Goal: Task Accomplishment & Management: Manage account settings

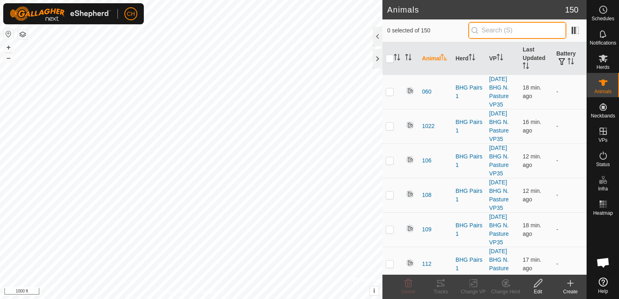
click at [488, 30] on input "text" at bounding box center [517, 30] width 98 height 17
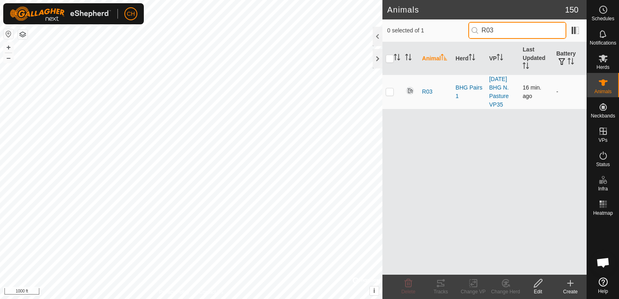
type input "R03"
click at [389, 94] on p-checkbox at bounding box center [389, 91] width 8 height 6
checkbox input "true"
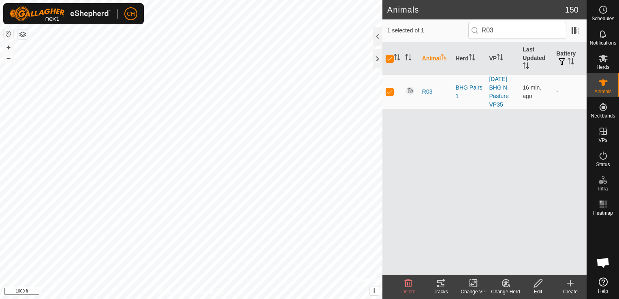
click at [536, 282] on icon at bounding box center [538, 283] width 10 height 10
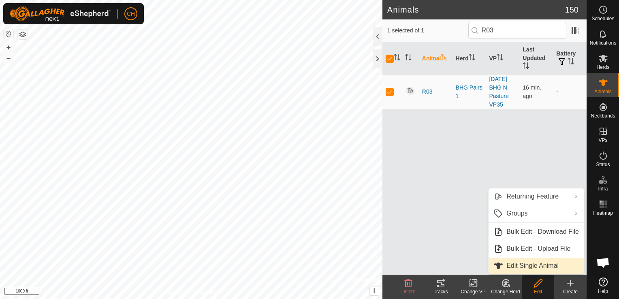
click at [534, 268] on link "Edit Single Animal" at bounding box center [535, 265] width 95 height 16
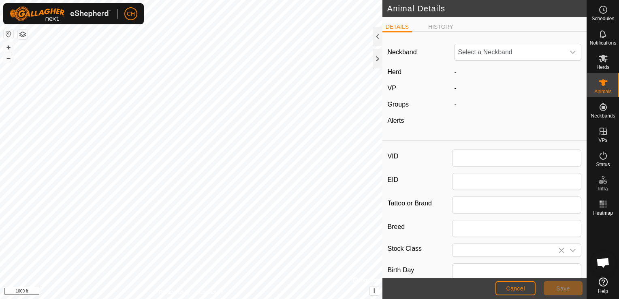
type input "R03"
type input "0"
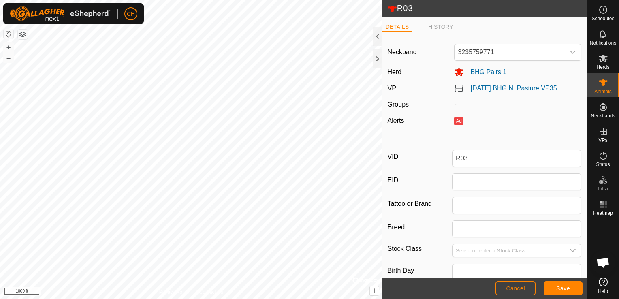
click at [525, 87] on link "[DATE] BHG N. Pasture VP35" at bounding box center [513, 88] width 86 height 7
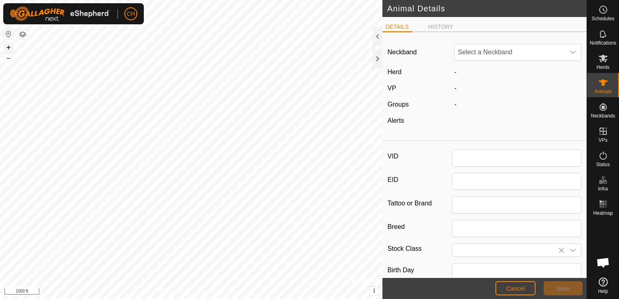
type input "R03"
type input "0"
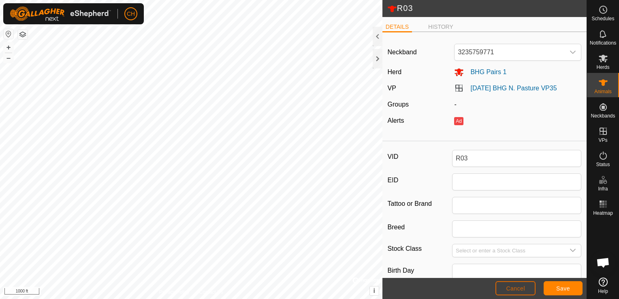
click at [522, 290] on span "Cancel" at bounding box center [515, 288] width 19 height 6
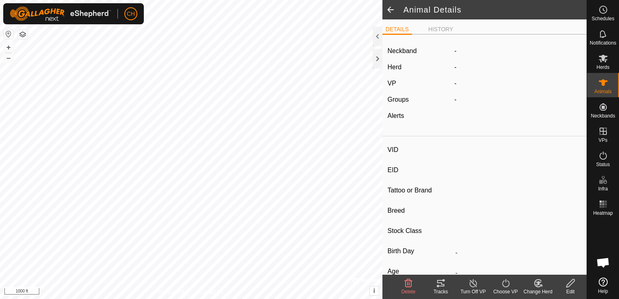
type input "R03"
type input "-"
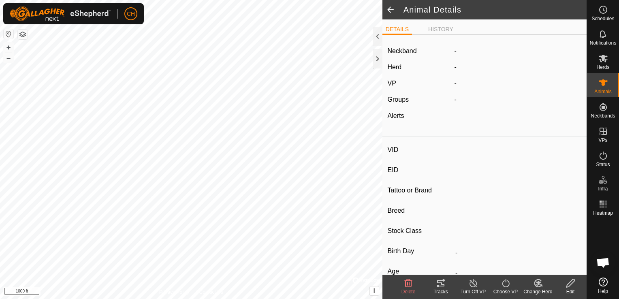
type input "0 kg"
type input "-"
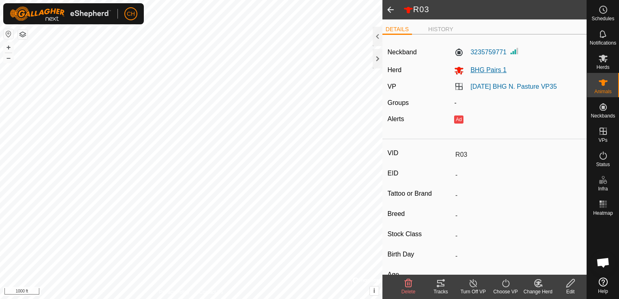
click at [488, 70] on span "BHG Pairs 1" at bounding box center [484, 69] width 43 height 7
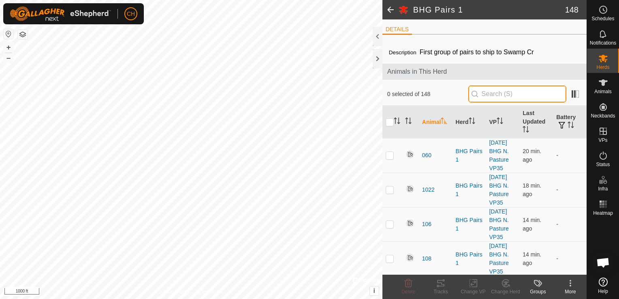
click at [517, 96] on input "text" at bounding box center [517, 93] width 98 height 17
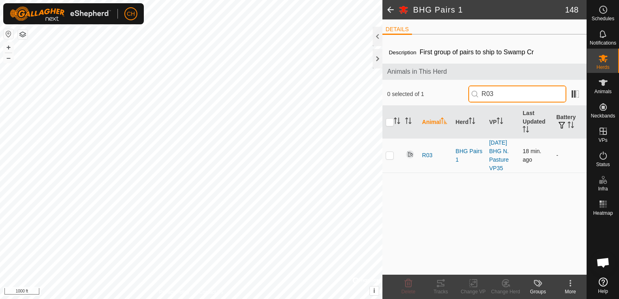
type input "R03"
click at [388, 155] on p-checkbox at bounding box center [389, 155] width 8 height 6
checkbox input "true"
click at [505, 95] on input "R03" at bounding box center [517, 93] width 98 height 17
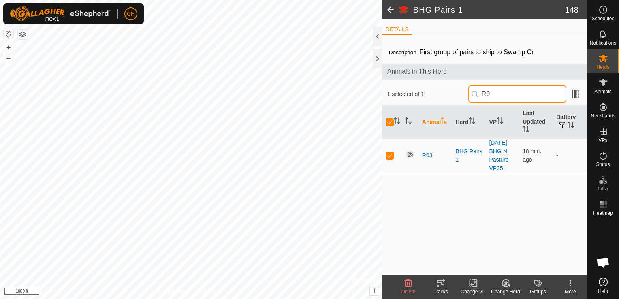
type input "R"
checkbox input "false"
type input "P17"
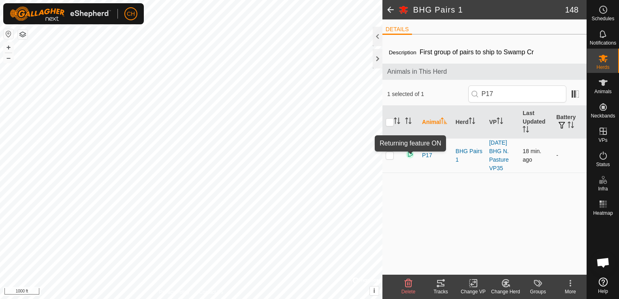
click at [411, 155] on img at bounding box center [410, 154] width 10 height 10
click at [408, 154] on img at bounding box center [410, 154] width 10 height 10
click at [386, 155] on p-checkbox at bounding box center [389, 155] width 8 height 6
checkbox input "true"
click at [472, 284] on icon at bounding box center [473, 283] width 6 height 5
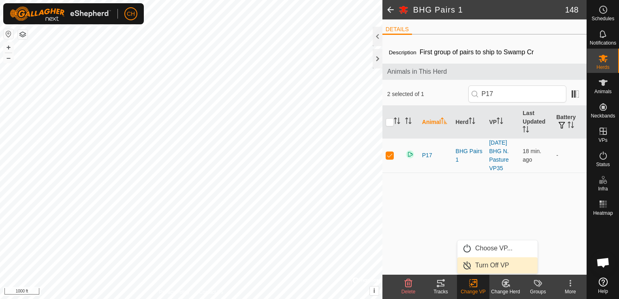
click at [490, 267] on link "Turn Off VP" at bounding box center [497, 265] width 80 height 16
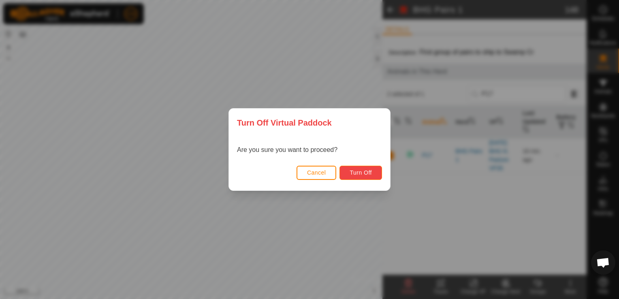
click at [362, 173] on span "Turn Off" at bounding box center [360, 172] width 22 height 6
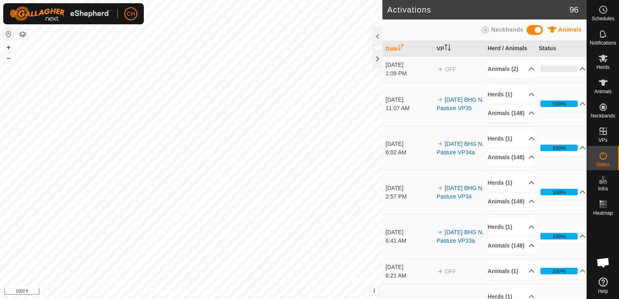
click at [500, 29] on span "Neckbands" at bounding box center [507, 29] width 32 height 6
click at [524, 34] on div "Animals Neckbands" at bounding box center [484, 30] width 194 height 16
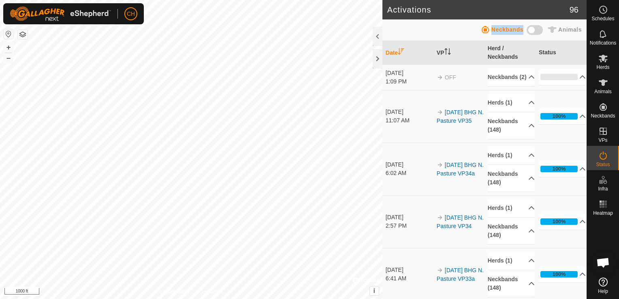
drag, startPoint x: 524, startPoint y: 34, endPoint x: 468, endPoint y: 31, distance: 55.9
click at [468, 31] on div "Animals Neckbands" at bounding box center [484, 30] width 194 height 16
drag, startPoint x: 570, startPoint y: 32, endPoint x: 533, endPoint y: 29, distance: 37.3
click at [570, 32] on span "Animals" at bounding box center [569, 29] width 23 height 6
click at [564, 28] on span "Animals" at bounding box center [569, 29] width 23 height 6
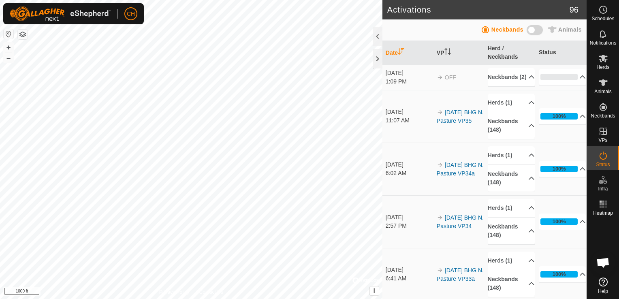
drag, startPoint x: 533, startPoint y: 29, endPoint x: 545, endPoint y: 37, distance: 15.2
click at [538, 28] on span at bounding box center [534, 30] width 16 height 10
click at [560, 27] on span "Animals" at bounding box center [569, 29] width 23 height 6
click at [560, 28] on span "Animals" at bounding box center [569, 29] width 23 height 6
click at [575, 28] on span "Animals" at bounding box center [569, 29] width 23 height 6
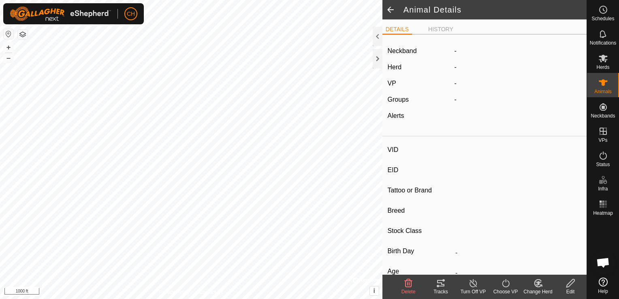
type input "R03"
type input "-"
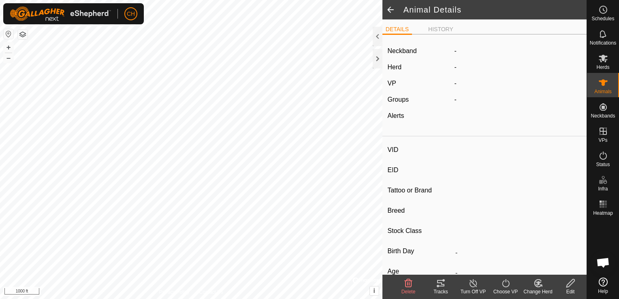
type input "0 kg"
type input "-"
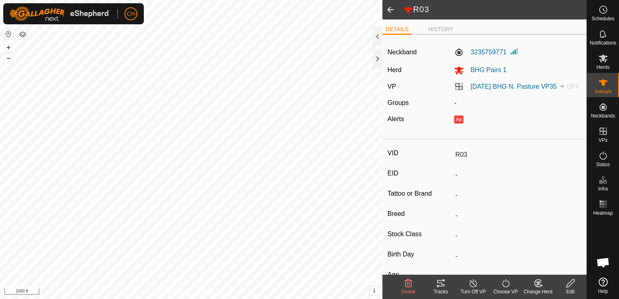
click at [390, 9] on span at bounding box center [390, 9] width 16 height 19
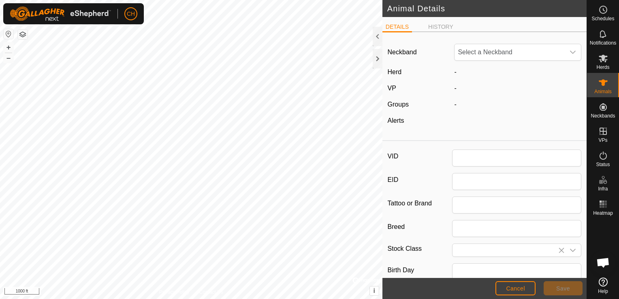
type input "R03"
type input "0"
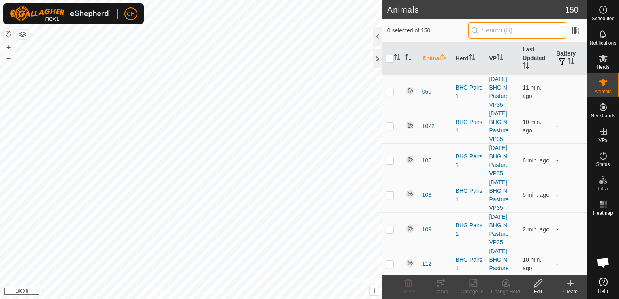
click at [502, 29] on input "text" at bounding box center [517, 30] width 98 height 17
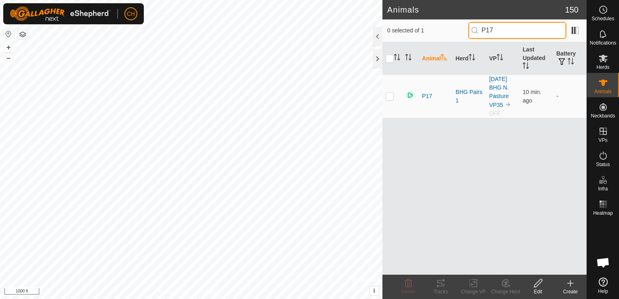
type input "P17"
click at [428, 96] on span "P17" at bounding box center [427, 96] width 10 height 9
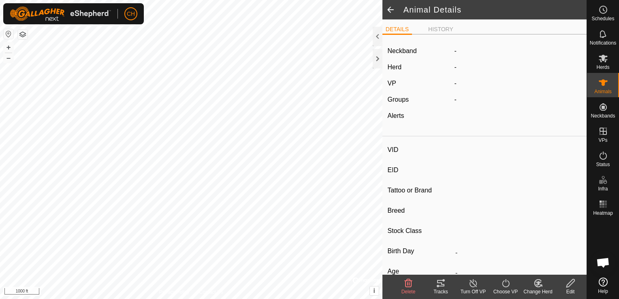
type input "P17"
type input "-"
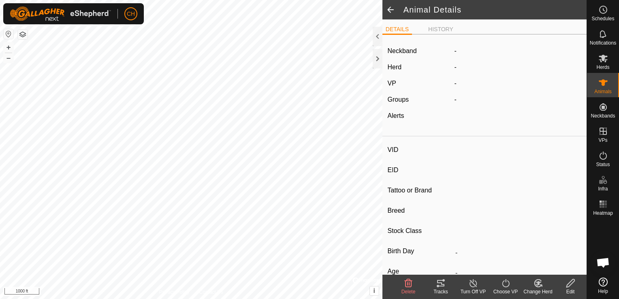
type input "0 kg"
type input "-"
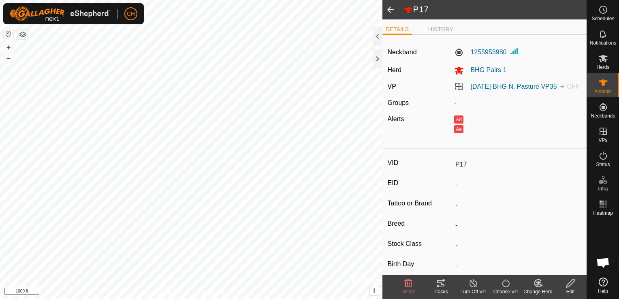
click at [389, 7] on span at bounding box center [390, 9] width 16 height 19
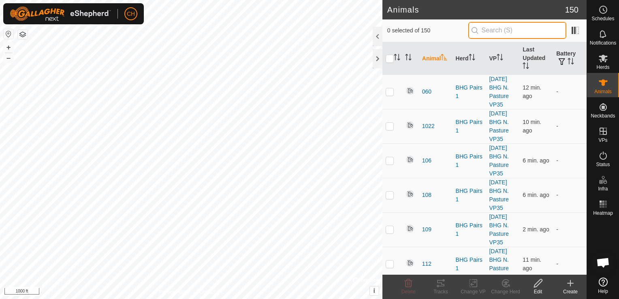
click at [501, 30] on input "text" at bounding box center [517, 30] width 98 height 17
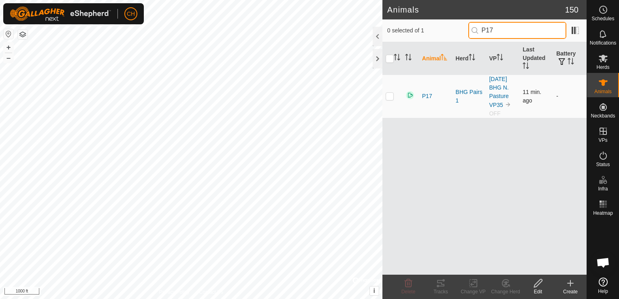
type input "P17"
click at [389, 96] on p-checkbox at bounding box center [389, 96] width 8 height 6
checkbox input "true"
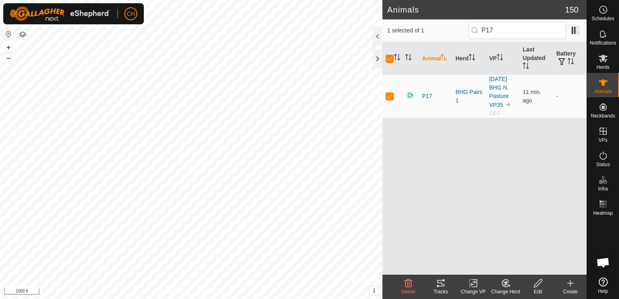
click at [537, 282] on icon at bounding box center [538, 283] width 8 height 8
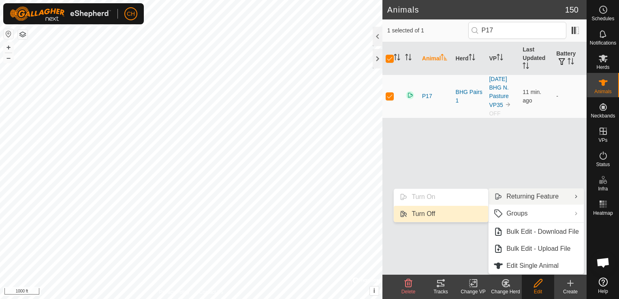
click at [435, 213] on link "Turn Off" at bounding box center [440, 214] width 94 height 16
checkbox input "false"
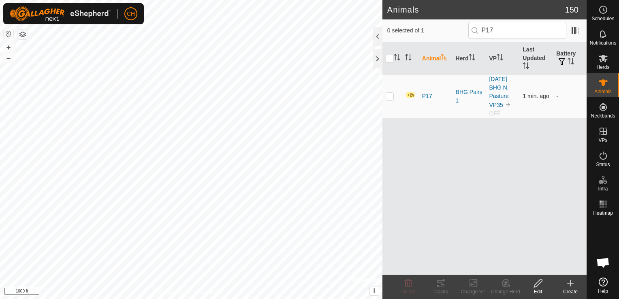
click at [389, 96] on p-checkbox at bounding box center [389, 96] width 8 height 6
checkbox input "true"
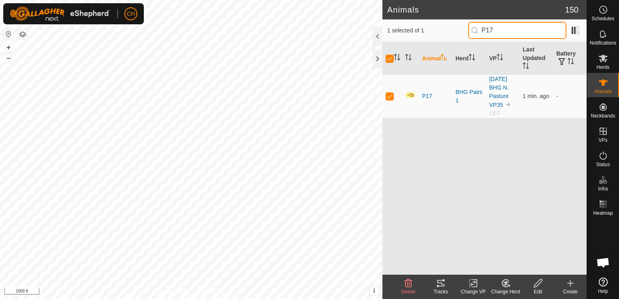
click at [513, 33] on input "P17" at bounding box center [517, 30] width 98 height 17
type input "P"
checkbox input "false"
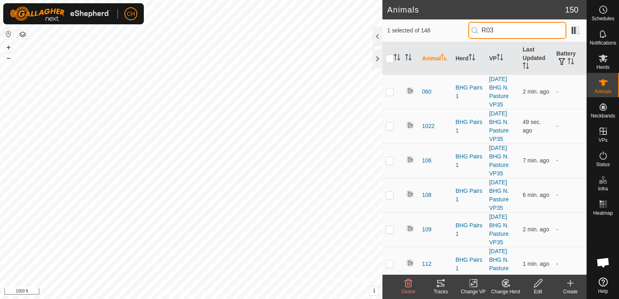
type input "R03"
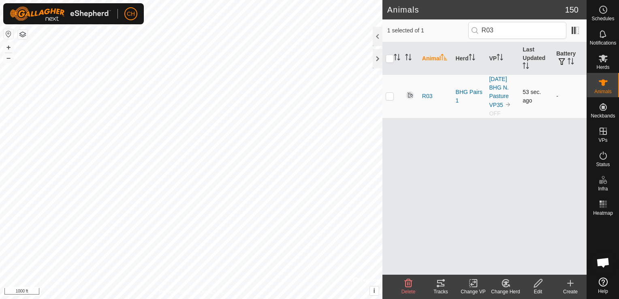
click at [388, 98] on p-checkbox at bounding box center [389, 96] width 8 height 6
click at [505, 282] on icon at bounding box center [506, 283] width 6 height 4
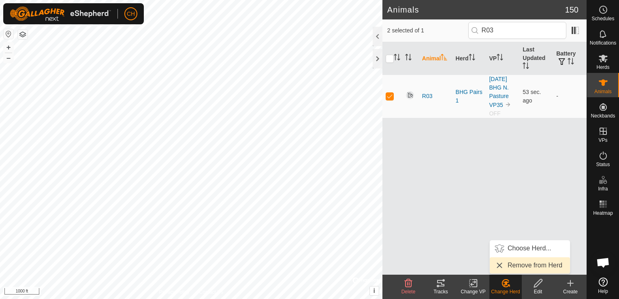
click at [520, 265] on link "Remove from Herd" at bounding box center [529, 265] width 80 height 16
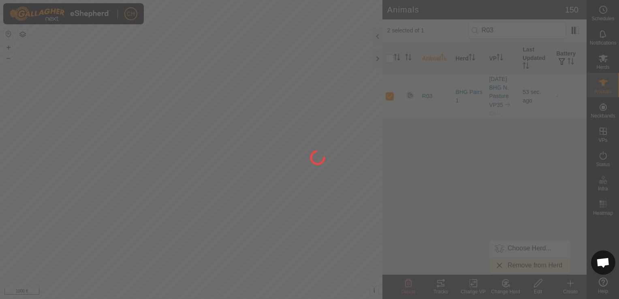
checkbox input "false"
